Goal: Navigation & Orientation: Find specific page/section

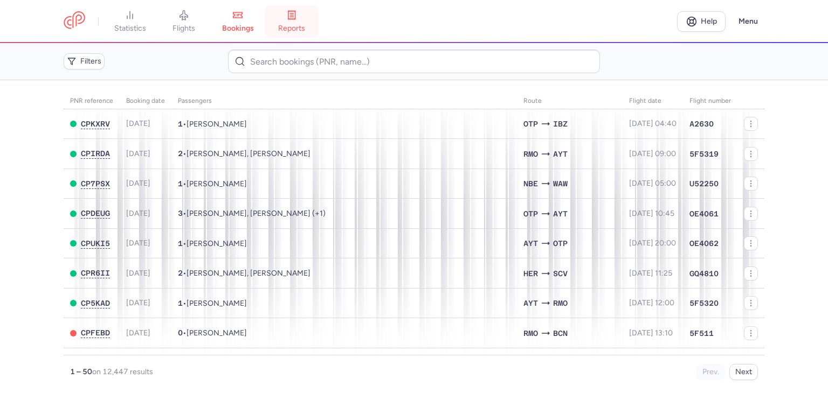
click at [299, 31] on span "reports" at bounding box center [291, 29] width 27 height 10
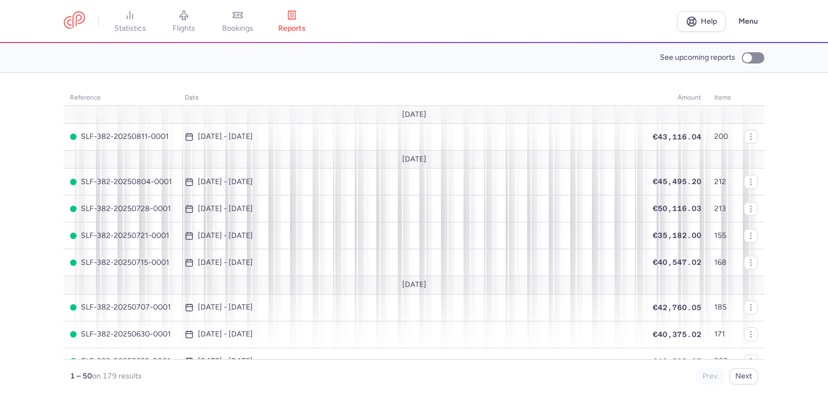
click at [246, 26] on span "bookings" at bounding box center [237, 29] width 31 height 10
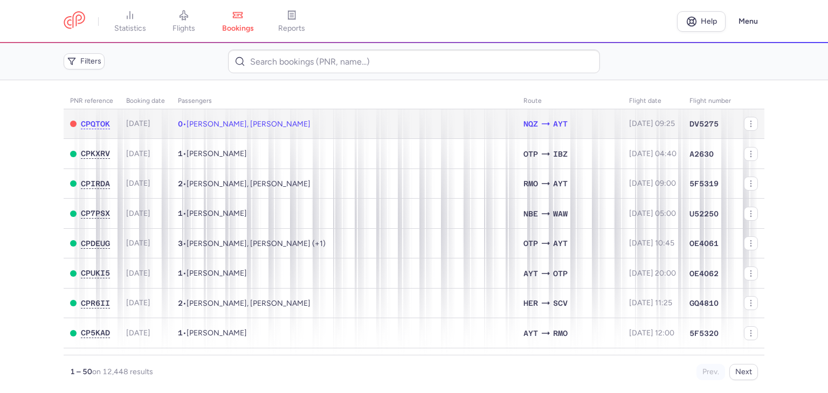
click at [672, 130] on td "2025-09-03, 09:25" at bounding box center [652, 124] width 60 height 30
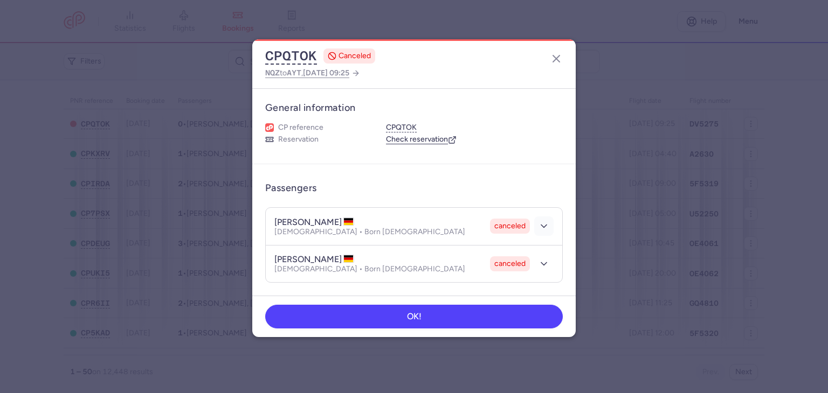
click at [549, 225] on button "button" at bounding box center [543, 226] width 19 height 19
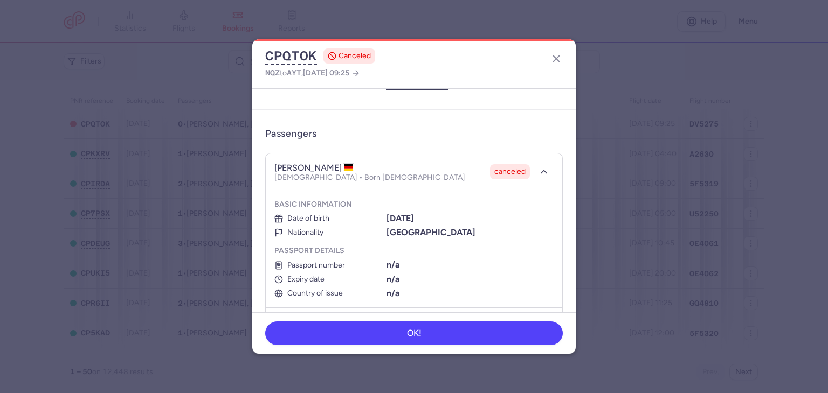
scroll to position [99, 0]
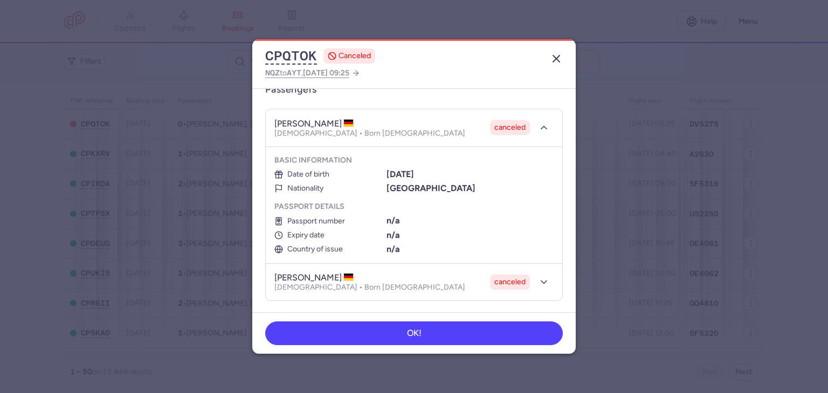
click at [549, 57] on button "button" at bounding box center [556, 58] width 17 height 17
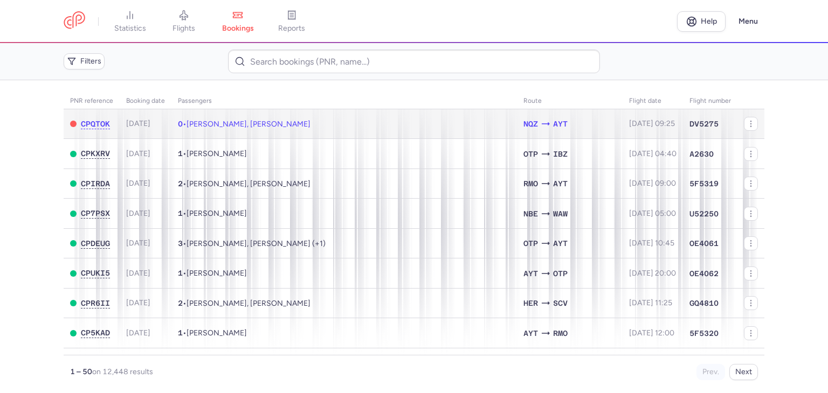
click at [694, 110] on td "DV5275" at bounding box center [710, 124] width 54 height 30
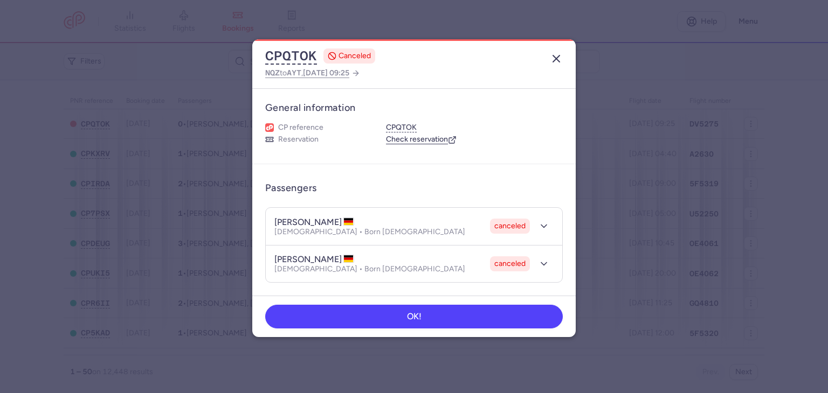
click at [558, 61] on line "button" at bounding box center [556, 59] width 6 height 6
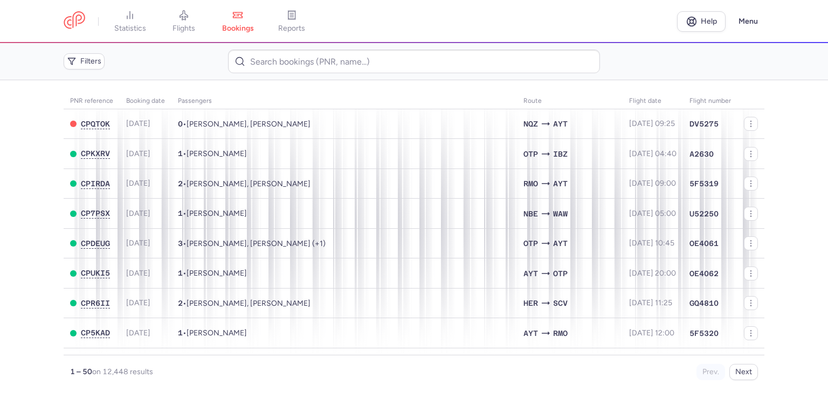
click at [25, 232] on main "PNR reference Booking date Passengers Route flight date Flight number CPQTOK 20…" at bounding box center [414, 236] width 828 height 313
click at [294, 31] on span "reports" at bounding box center [291, 29] width 27 height 10
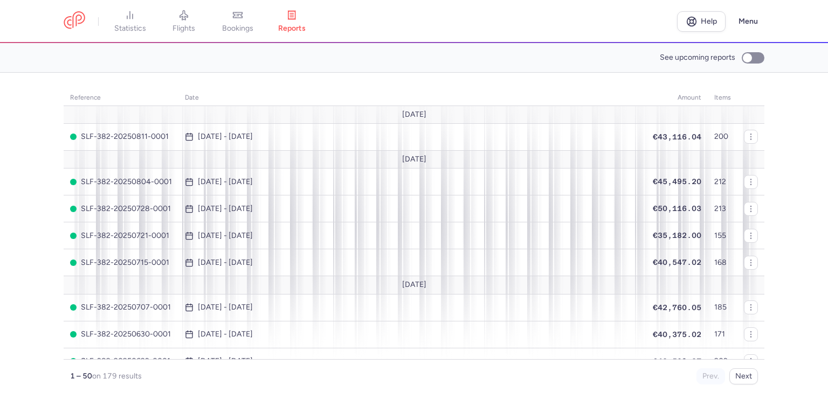
click at [750, 47] on section "See upcoming reports" at bounding box center [414, 58] width 828 height 30
click at [752, 57] on input "See upcoming reports" at bounding box center [753, 57] width 23 height 11
checkbox input "true"
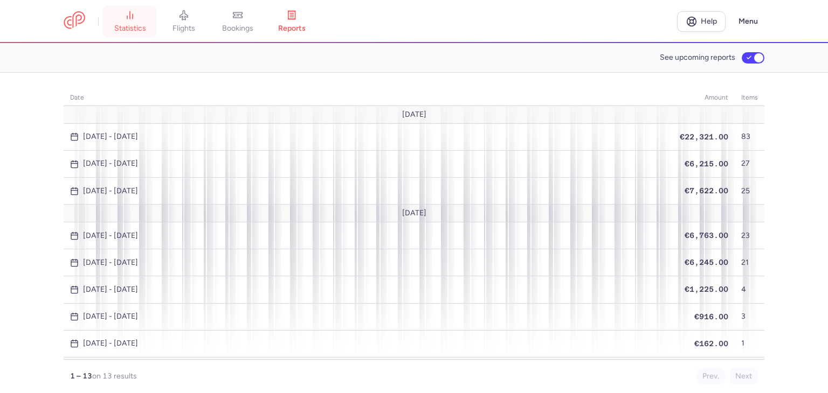
click at [117, 26] on span "statistics" at bounding box center [130, 29] width 32 height 10
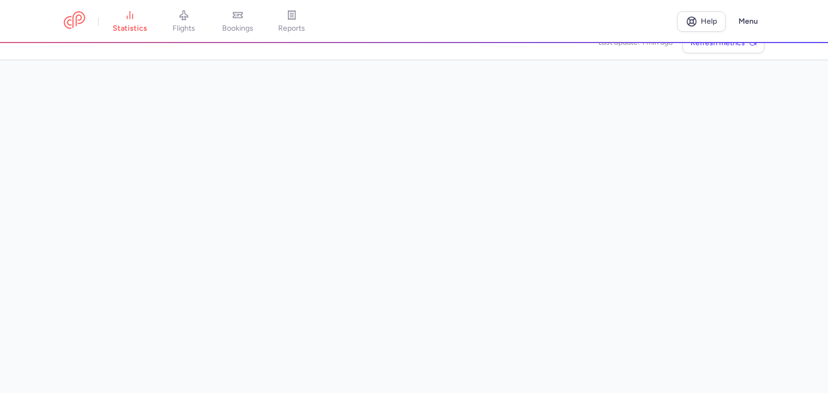
scroll to position [34, 0]
click at [793, 328] on main "Last update: 1 min ago Refresh metrics" at bounding box center [414, 218] width 828 height 350
